Goal: Register for event/course

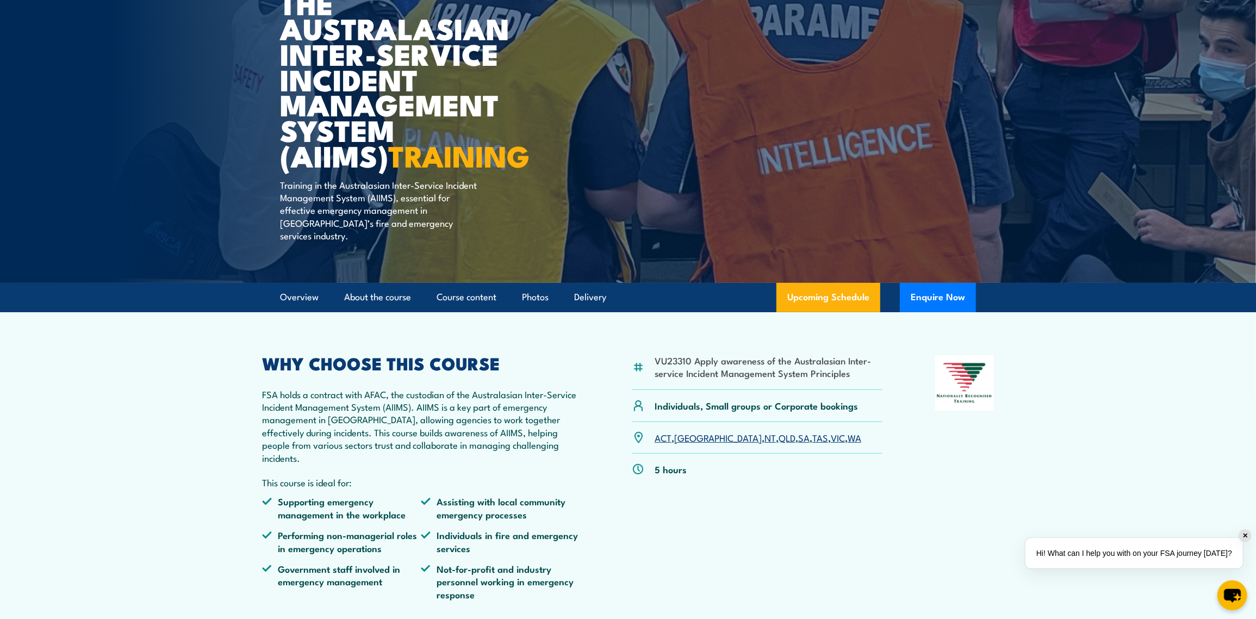
scroll to position [163, 0]
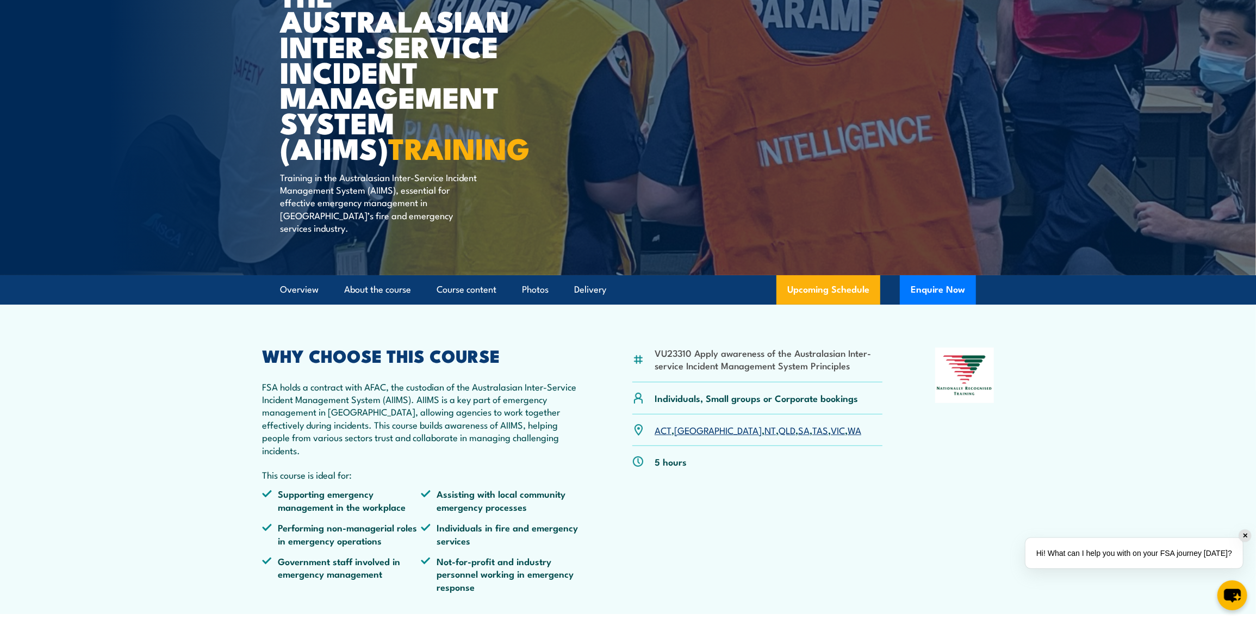
click at [848, 423] on link "WA" at bounding box center [855, 429] width 14 height 13
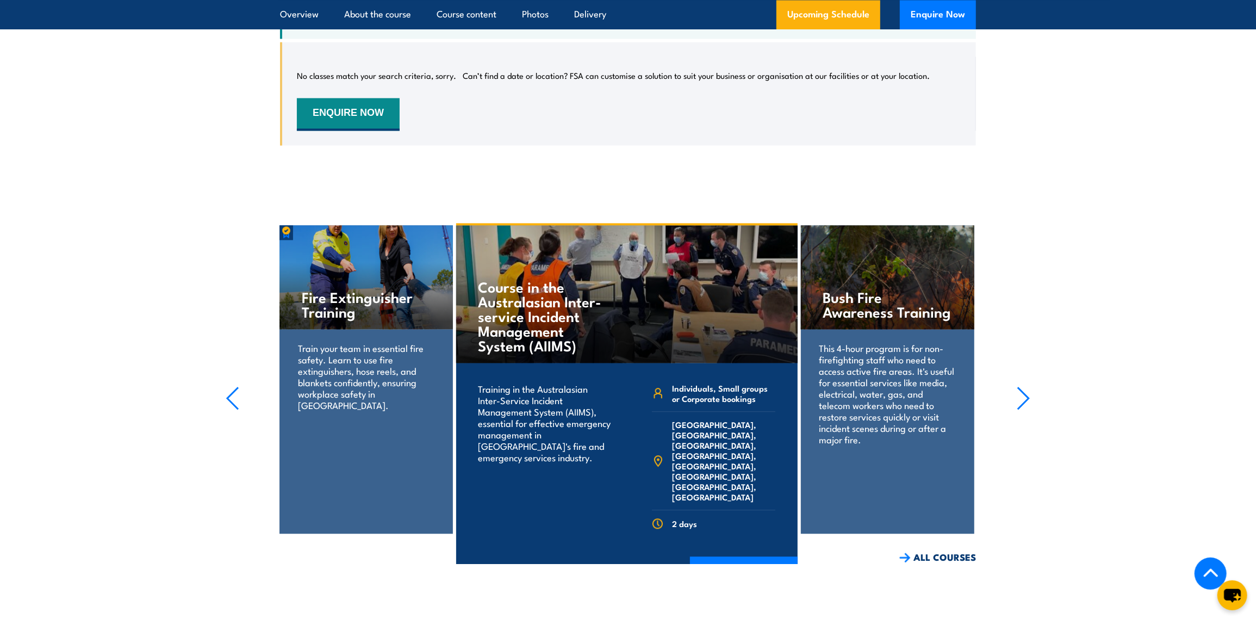
scroll to position [2005, 0]
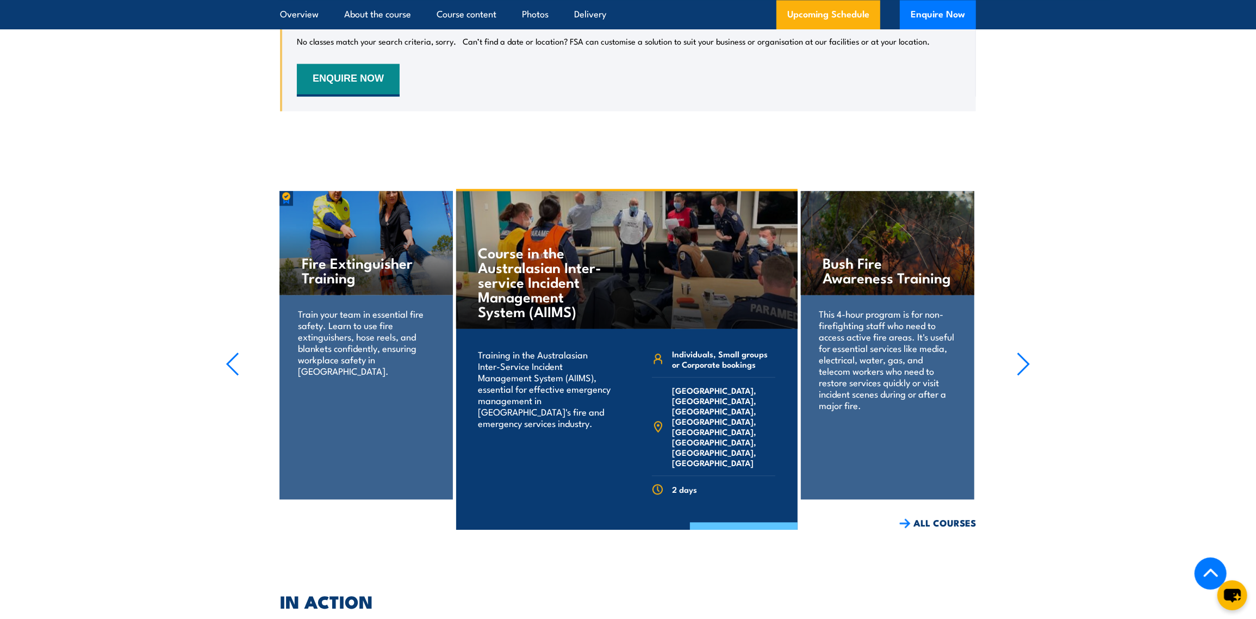
click at [752, 522] on link "COURSE DETAILS" at bounding box center [744, 536] width 108 height 28
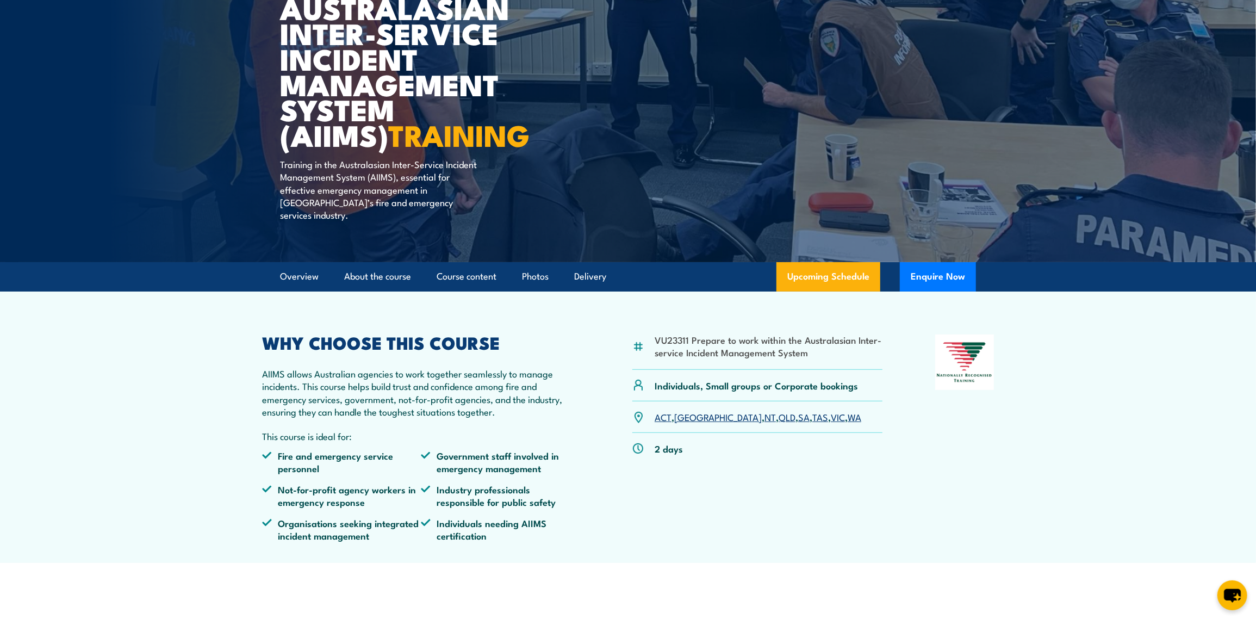
scroll to position [163, 0]
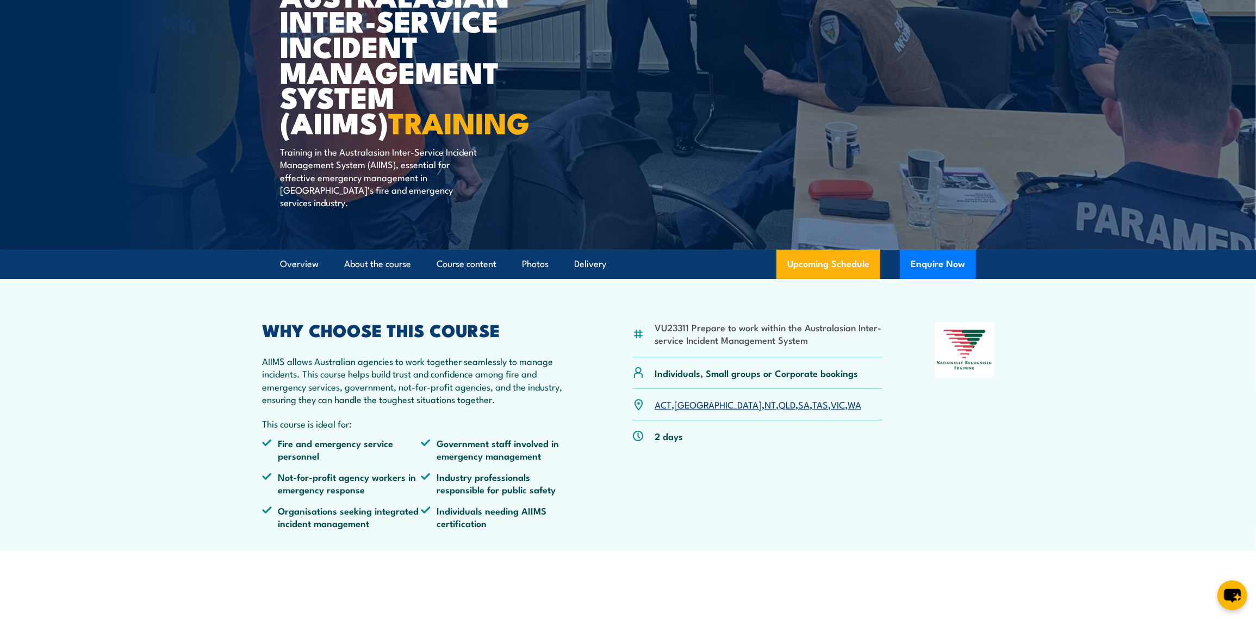
click at [848, 397] on link "WA" at bounding box center [855, 403] width 14 height 13
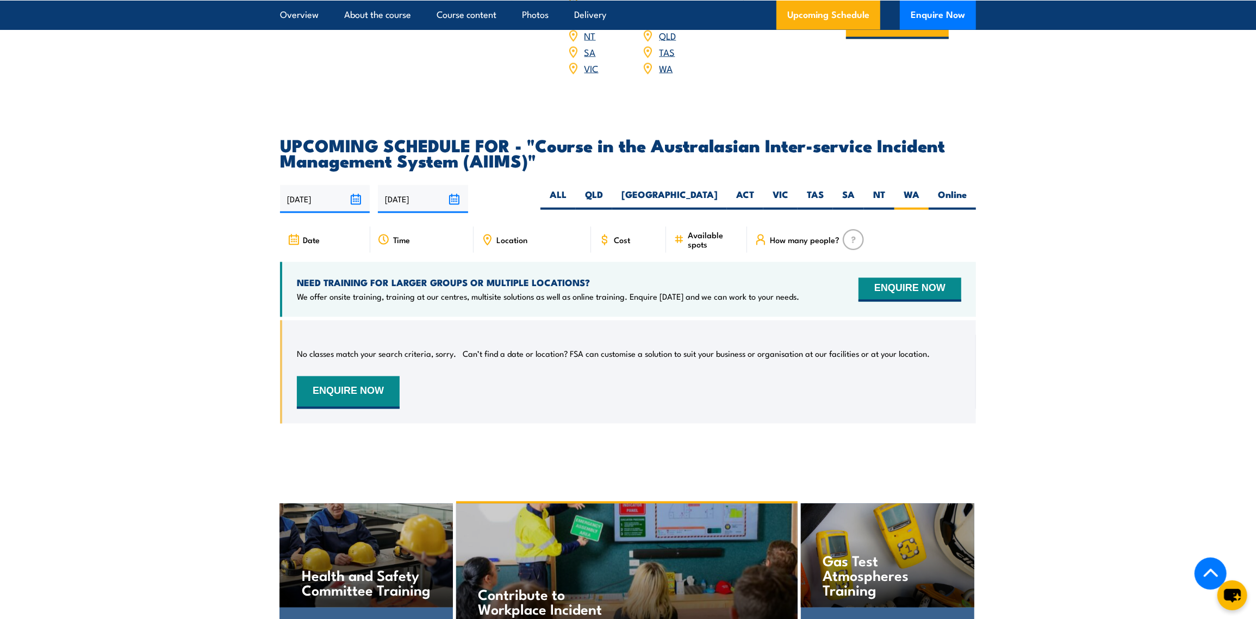
scroll to position [1704, 0]
click at [576, 189] on label "ALL" at bounding box center [557, 199] width 35 height 21
click at [574, 189] on input "ALL" at bounding box center [570, 192] width 7 height 7
radio input "true"
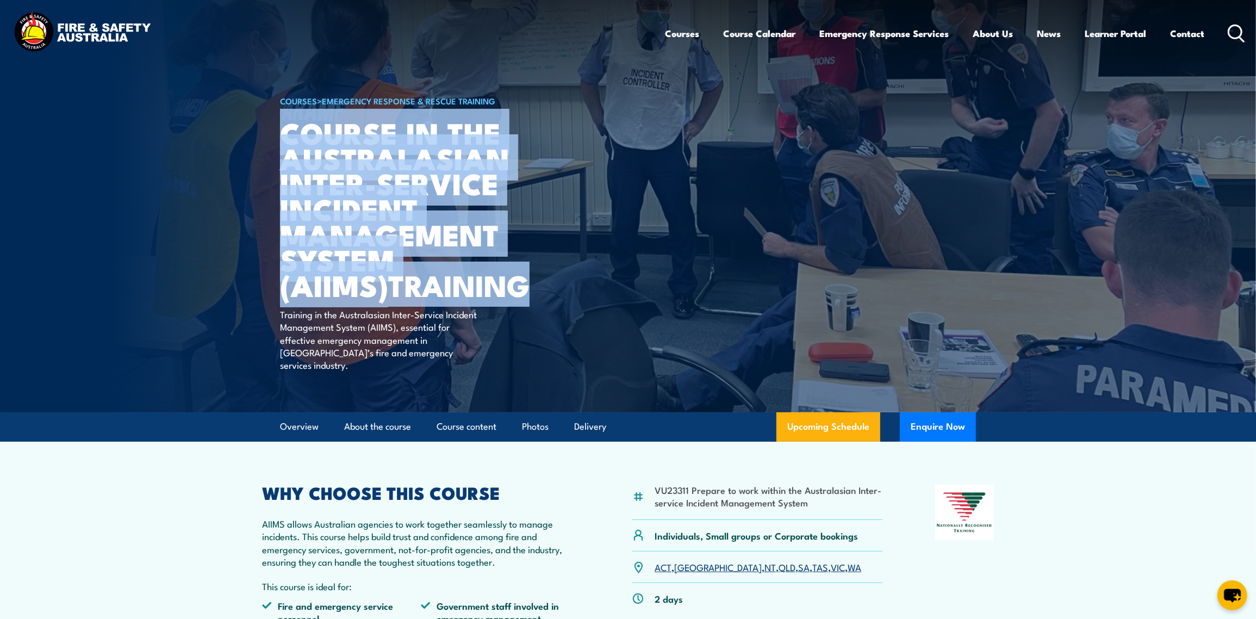
drag, startPoint x: 430, startPoint y: 290, endPoint x: 282, endPoint y: 133, distance: 216.5
click at [282, 133] on h1 "Course in the Australasian Inter-service Incident Management System (AIIMS) TRA…" at bounding box center [414, 209] width 269 height 178
copy h1 "Course in the Australasian Inter-service Incident Management System (AIIMS) TRA…"
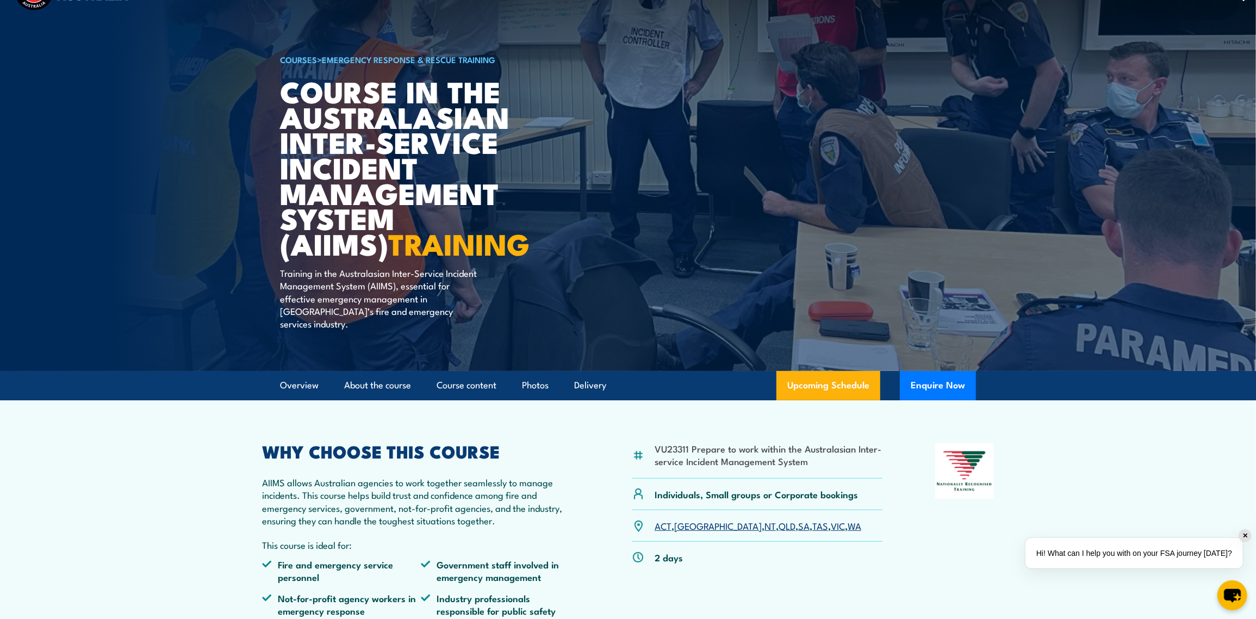
scroll to position [163, 0]
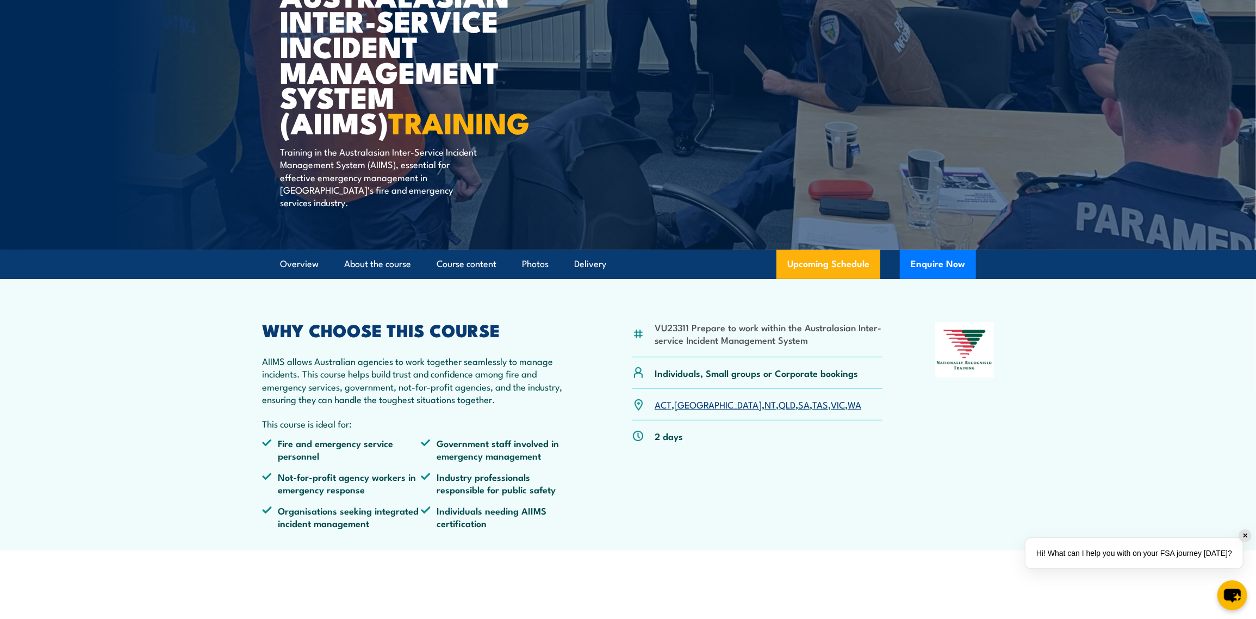
click at [662, 397] on link "ACT" at bounding box center [663, 403] width 17 height 13
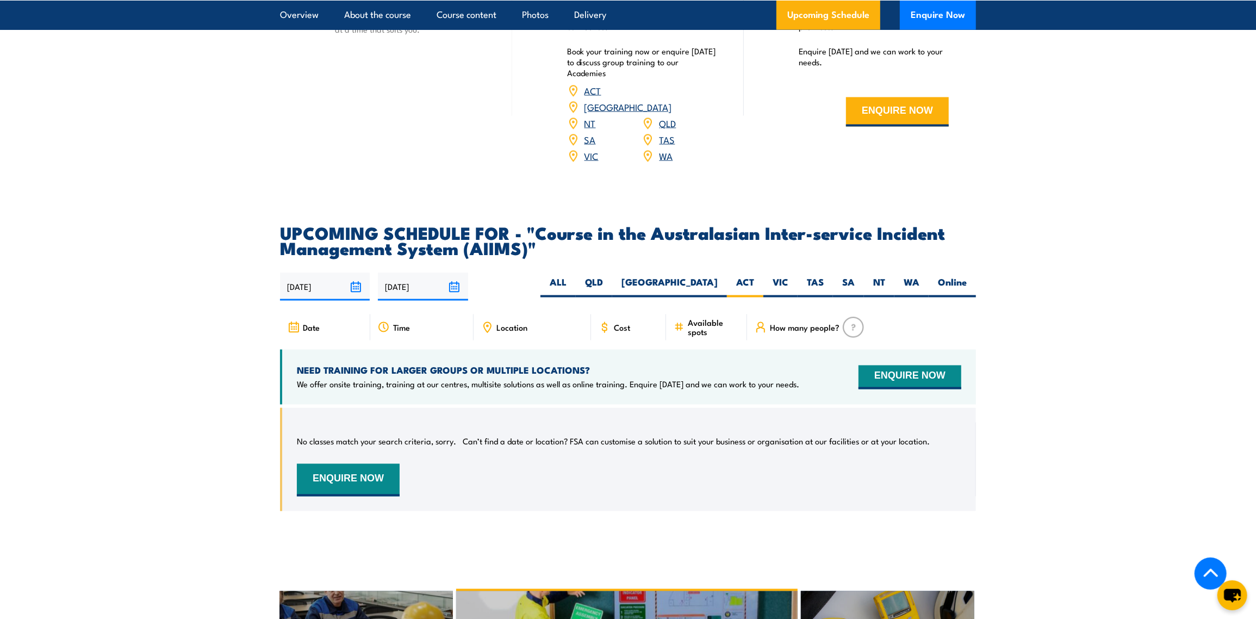
scroll to position [1595, 0]
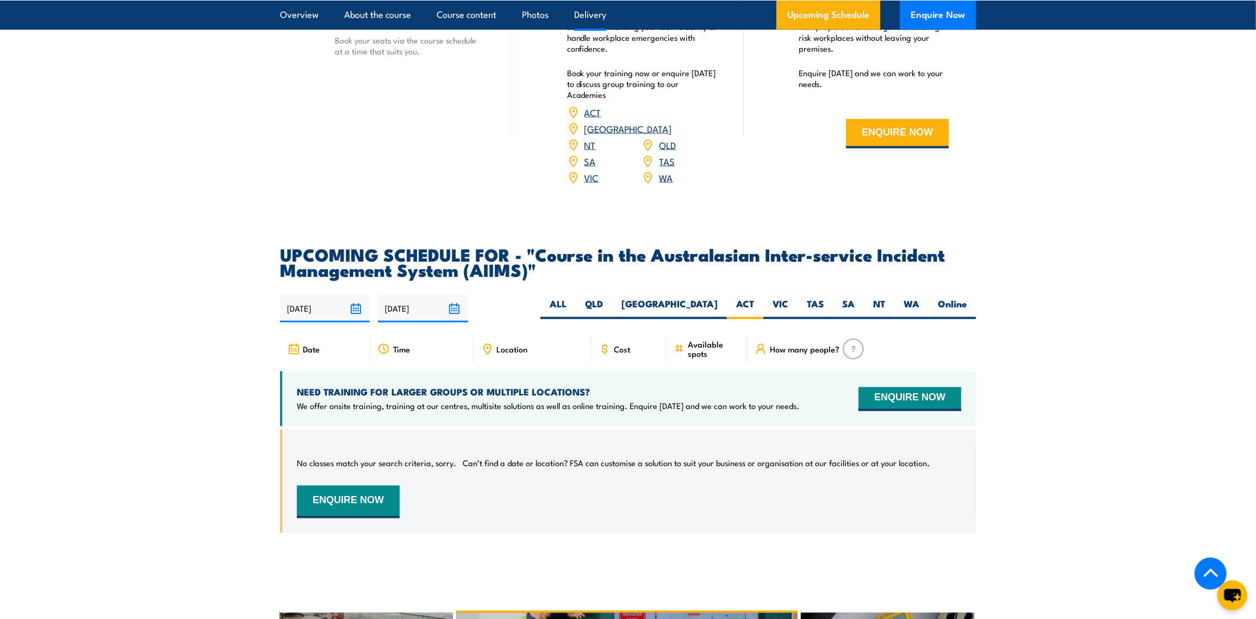
click at [457, 295] on input "04/04/2026" at bounding box center [423, 309] width 90 height 28
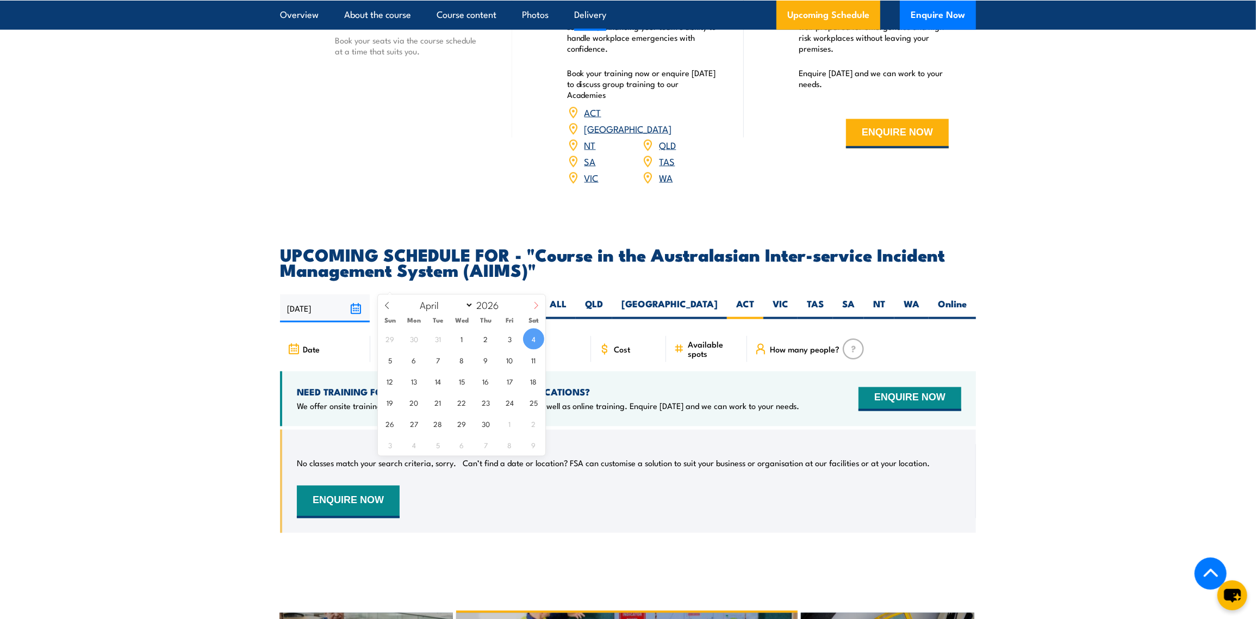
click at [537, 304] on icon at bounding box center [536, 305] width 4 height 7
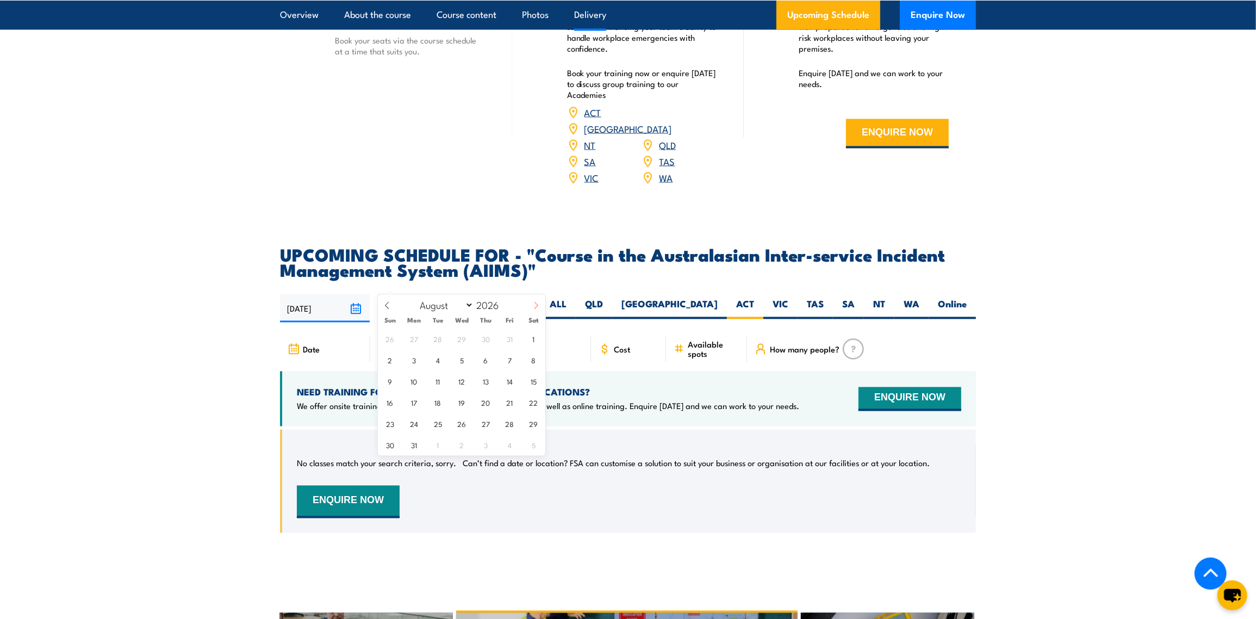
select select "8"
click at [537, 335] on span "5" at bounding box center [533, 338] width 21 height 21
type input "[DATE]"
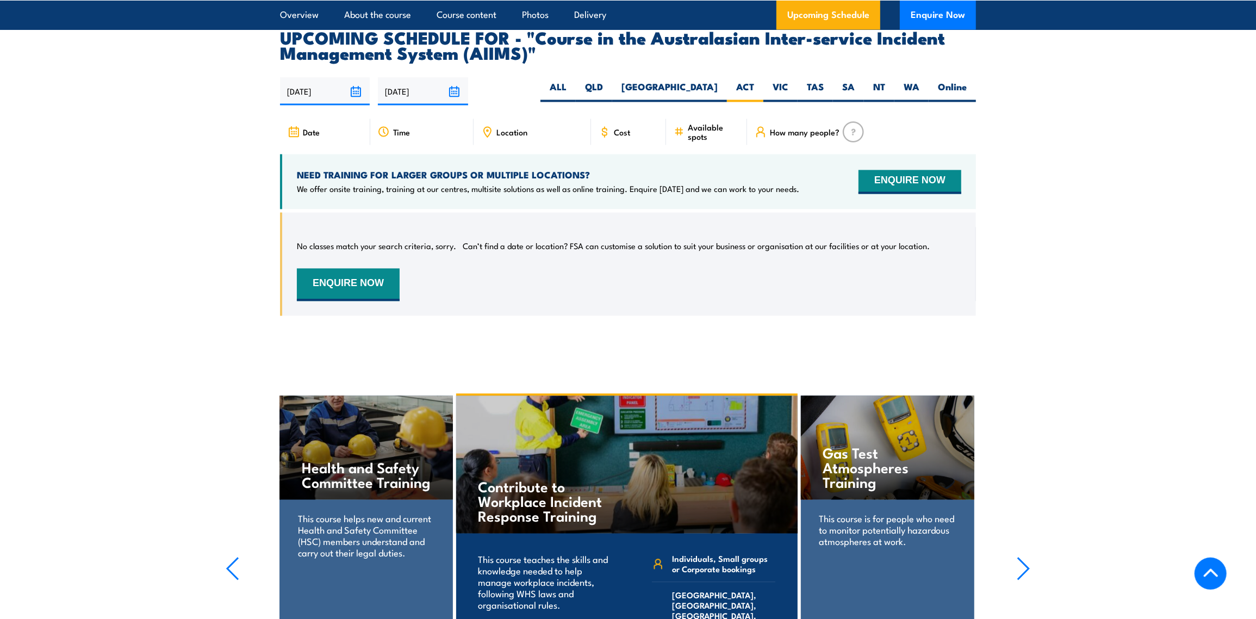
scroll to position [1813, 0]
click at [576, 80] on label "ALL" at bounding box center [557, 90] width 35 height 21
click at [574, 80] on input "ALL" at bounding box center [570, 83] width 7 height 7
radio input "true"
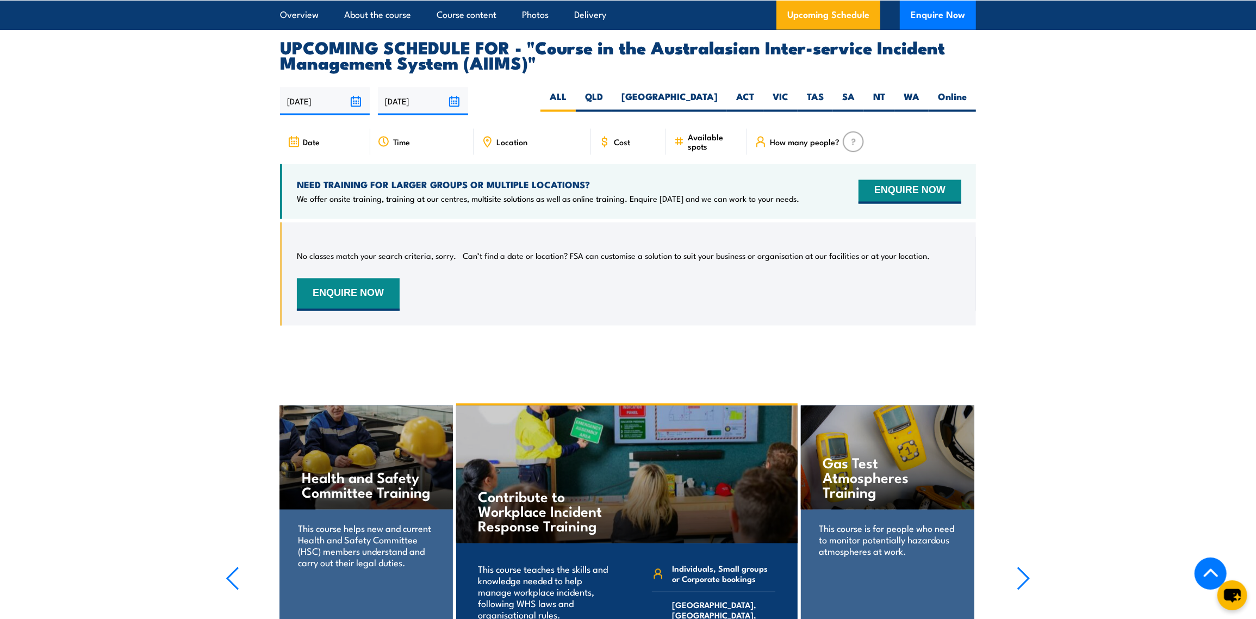
scroll to position [1813, 0]
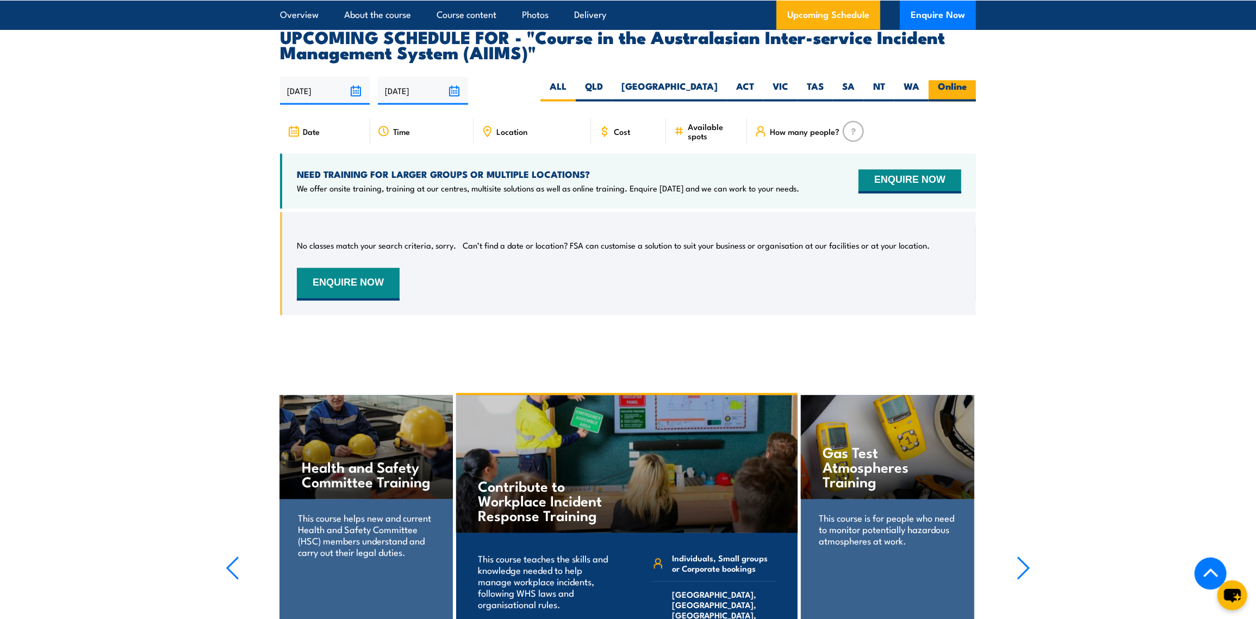
click at [957, 80] on label "Online" at bounding box center [952, 90] width 47 height 21
click at [967, 80] on input "Online" at bounding box center [970, 83] width 7 height 7
radio input "true"
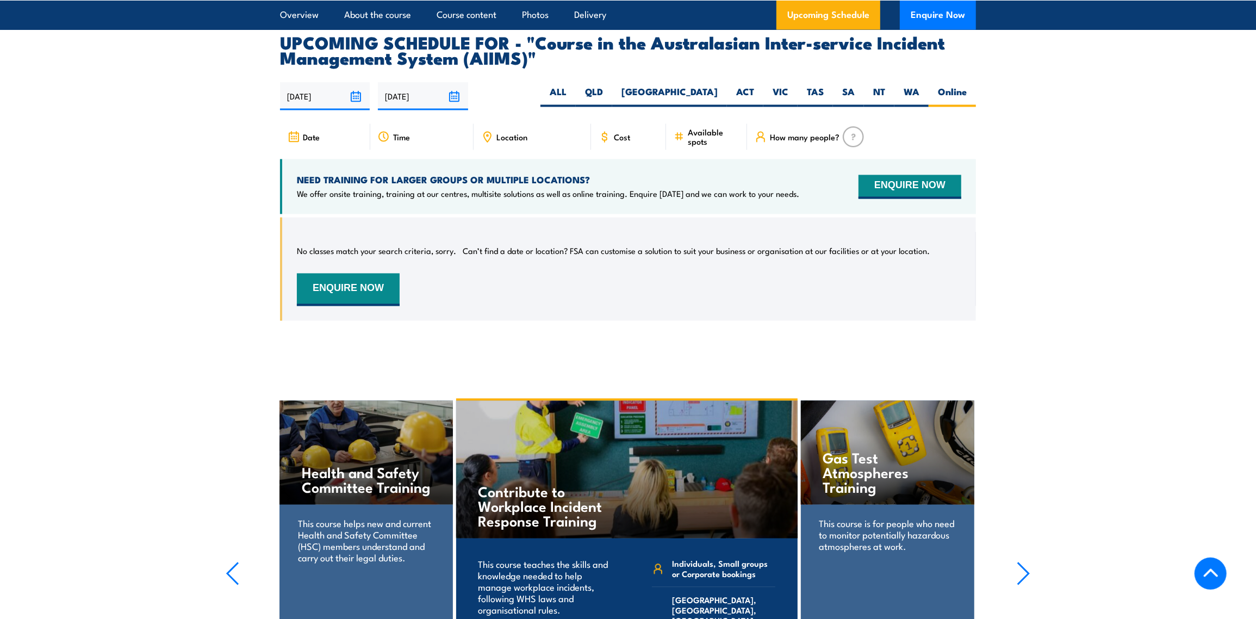
scroll to position [1813, 0]
